Goal: Task Accomplishment & Management: Complete application form

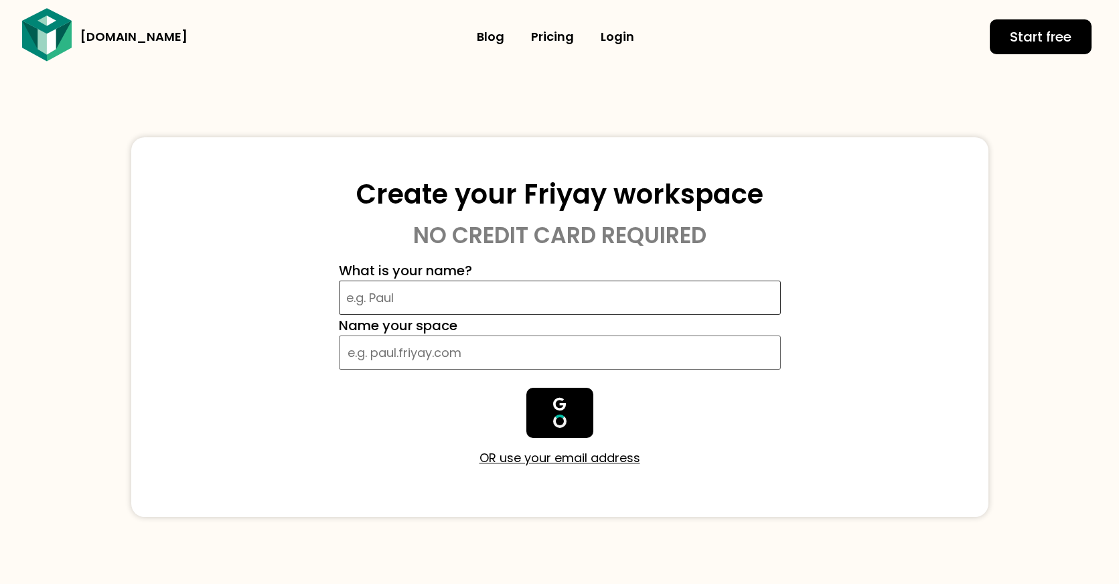
click at [429, 313] on input "What is your name?" at bounding box center [560, 298] width 442 height 34
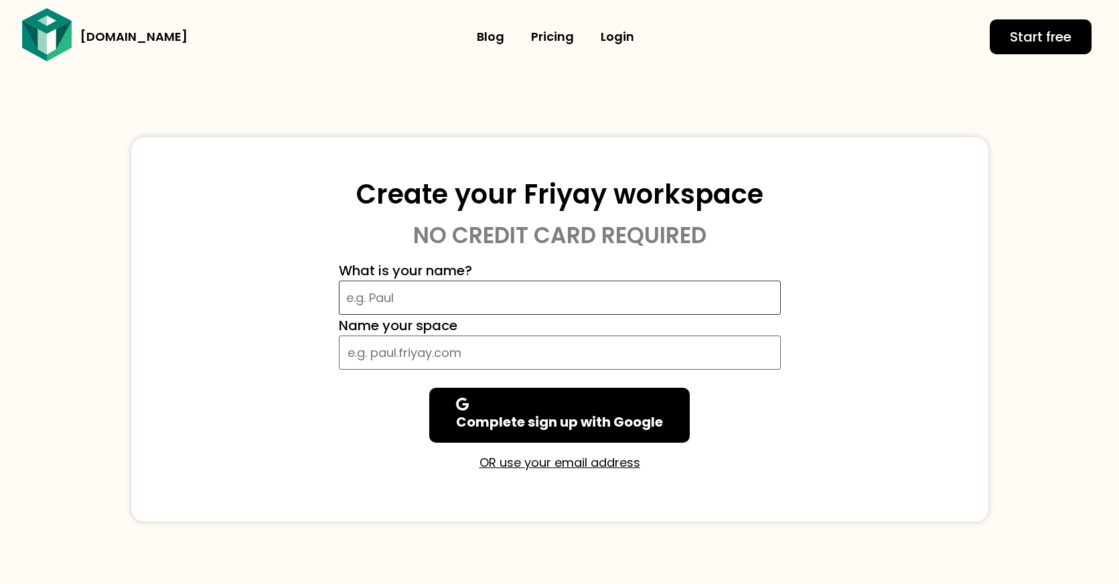
type input "a"
type input "developer"
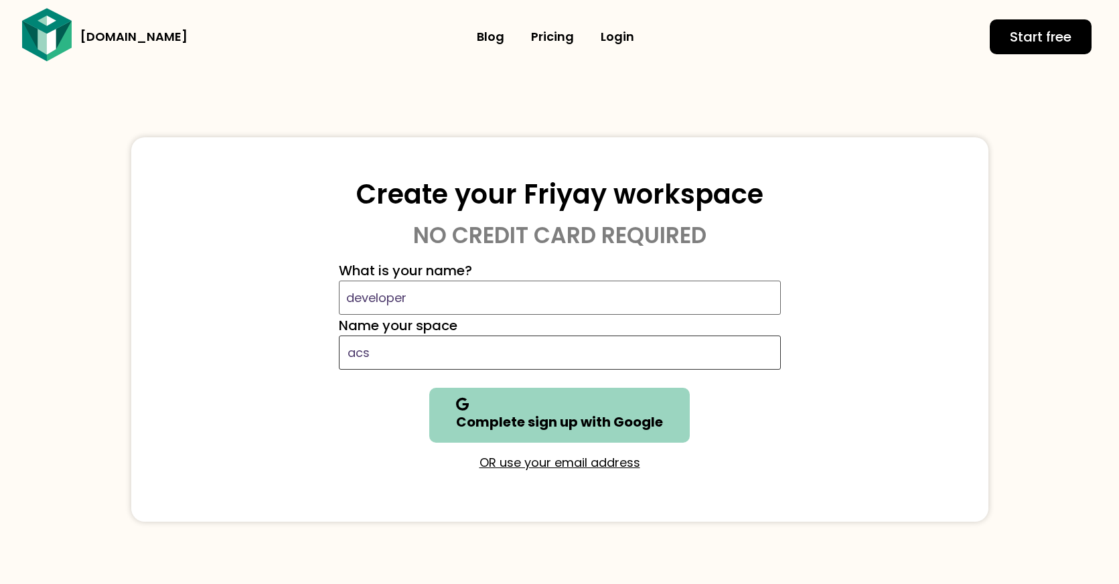
type input "acs"
click at [551, 414] on b "Complete sign up with Google" at bounding box center [559, 422] width 207 height 19
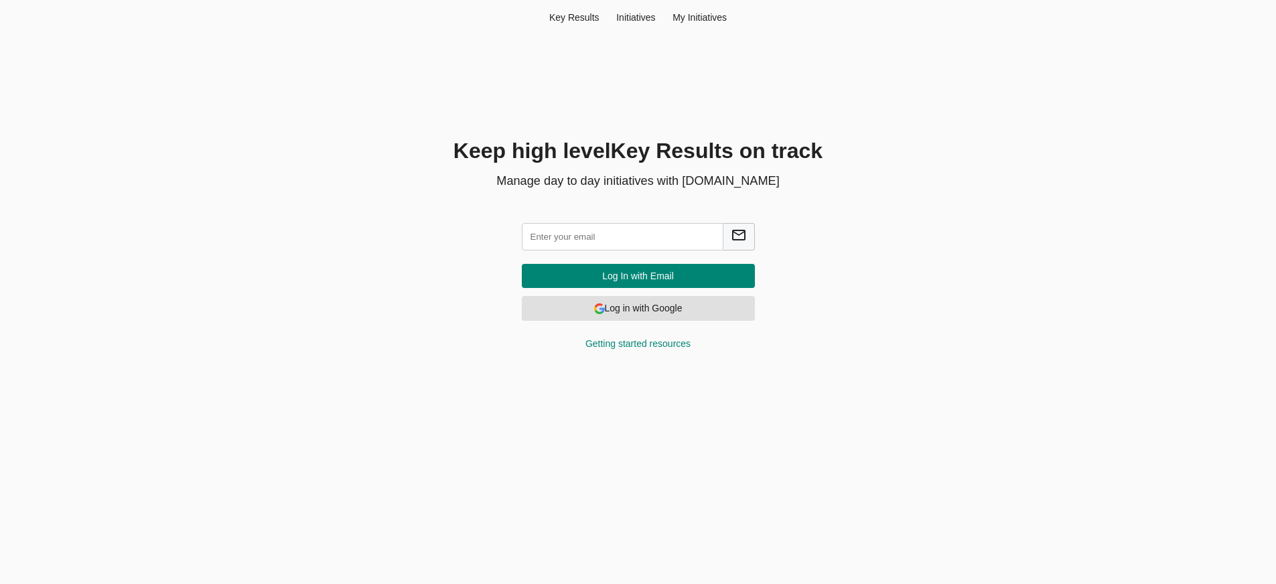
scroll to position [6, 0]
